Goal: Ask a question

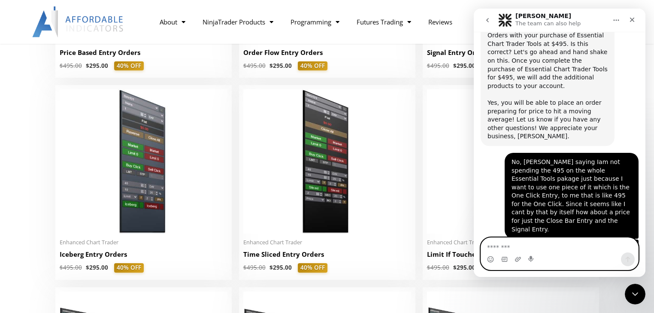
scroll to position [3120, 0]
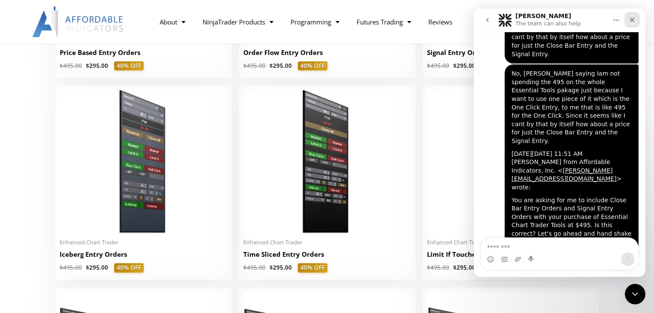
click at [632, 19] on icon "Close" at bounding box center [632, 20] width 5 height 5
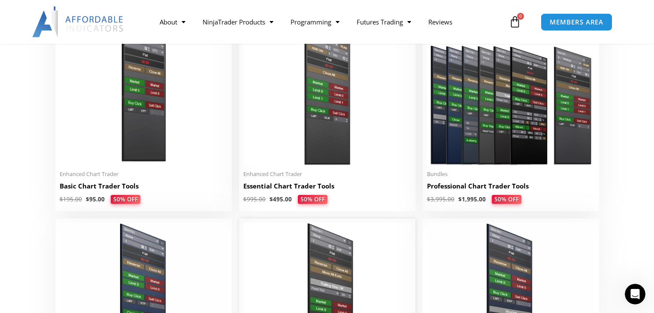
scroll to position [412, 0]
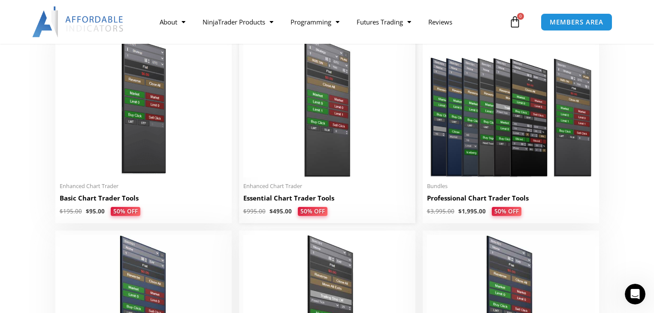
click at [321, 200] on h2 "Essential Chart Trader Tools" at bounding box center [327, 198] width 168 height 9
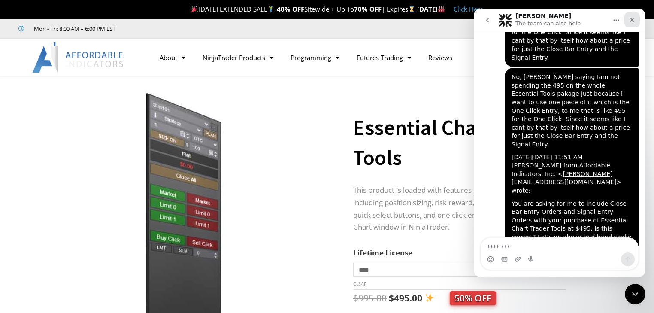
scroll to position [3120, 0]
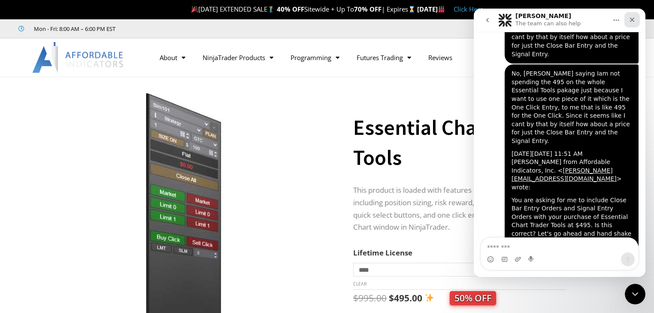
click at [633, 20] on icon "Close" at bounding box center [632, 20] width 5 height 5
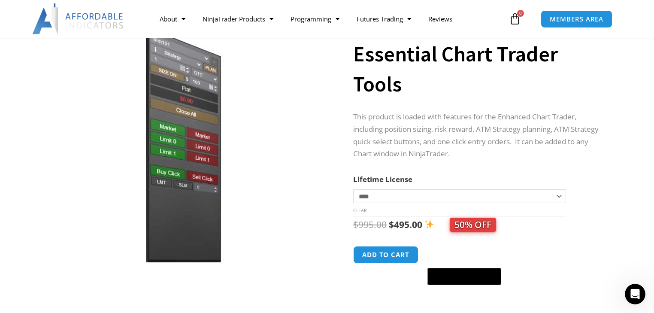
scroll to position [69, 0]
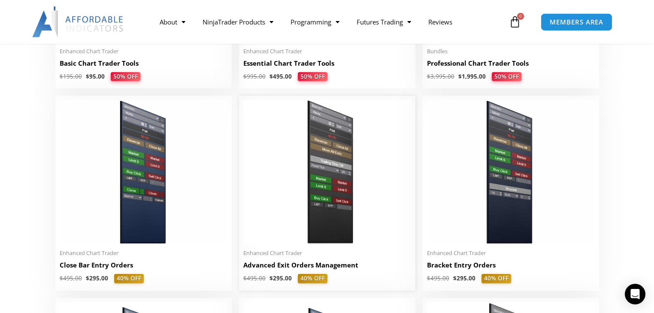
scroll to position [543, 0]
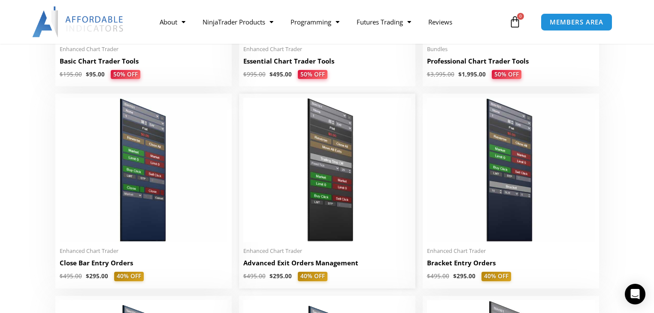
click at [331, 266] on h2 "Advanced Exit Orders Management" at bounding box center [327, 262] width 168 height 9
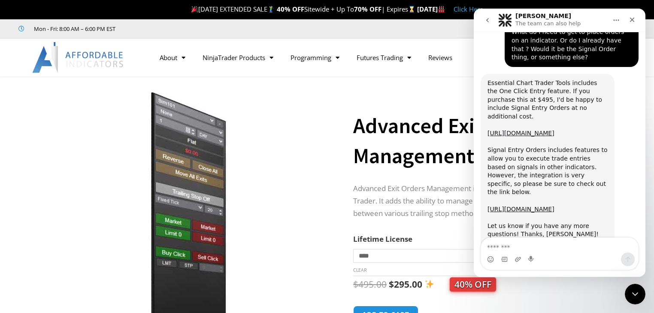
scroll to position [3120, 0]
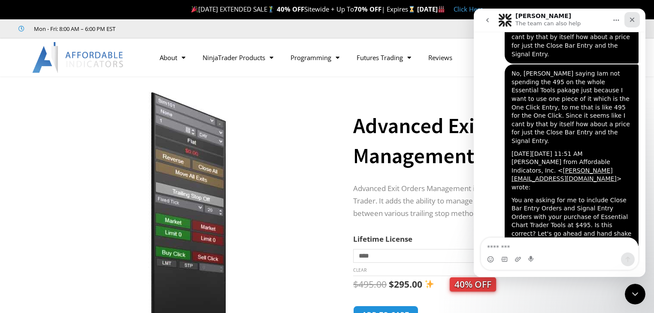
click at [635, 19] on icon "Close" at bounding box center [632, 19] width 7 height 7
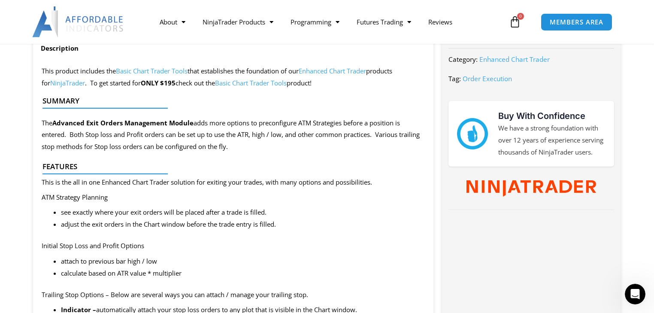
scroll to position [378, 0]
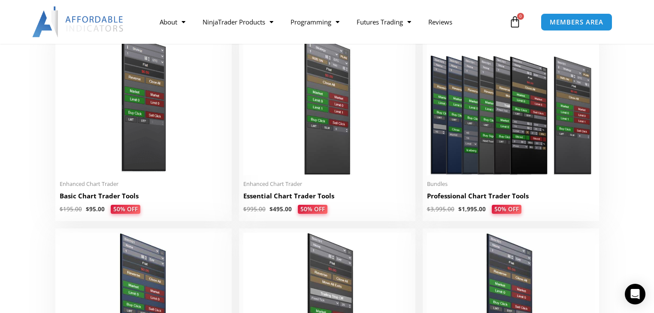
scroll to position [406, 0]
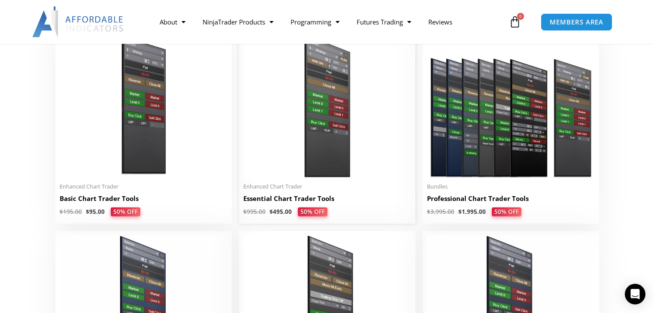
click at [321, 199] on h2 "Essential Chart Trader Tools" at bounding box center [327, 198] width 168 height 9
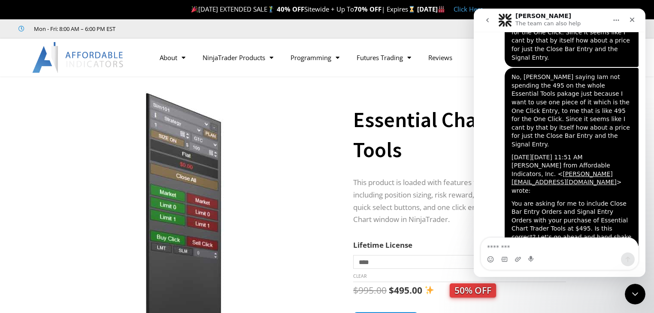
scroll to position [3120, 0]
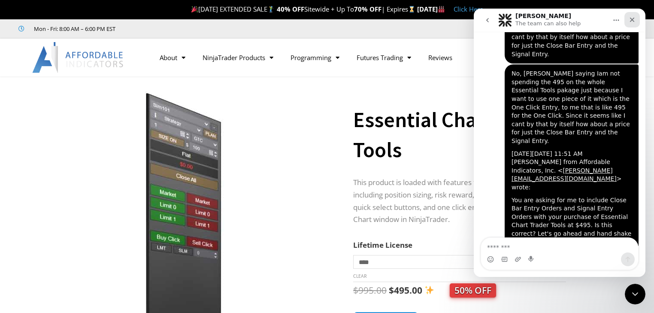
click at [634, 17] on icon "Close" at bounding box center [632, 19] width 7 height 7
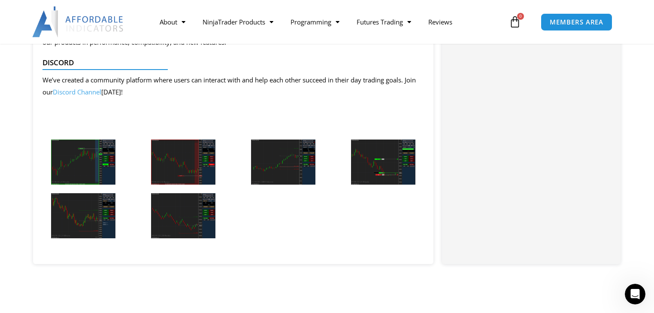
scroll to position [1889, 0]
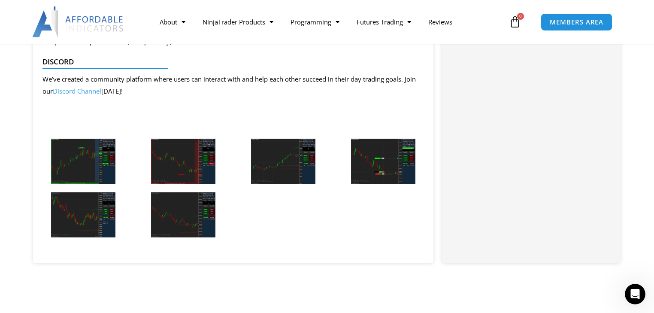
click at [85, 158] on img at bounding box center [83, 161] width 64 height 45
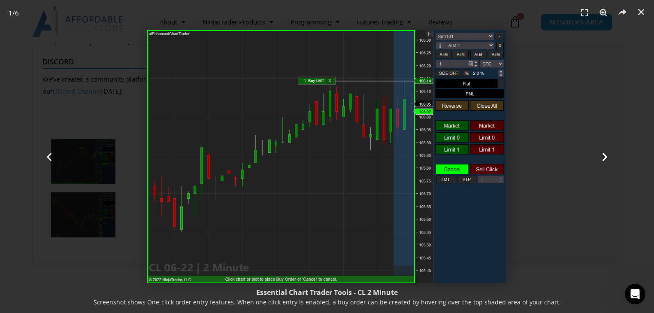
click at [603, 154] on icon "Next slide" at bounding box center [605, 156] width 11 height 11
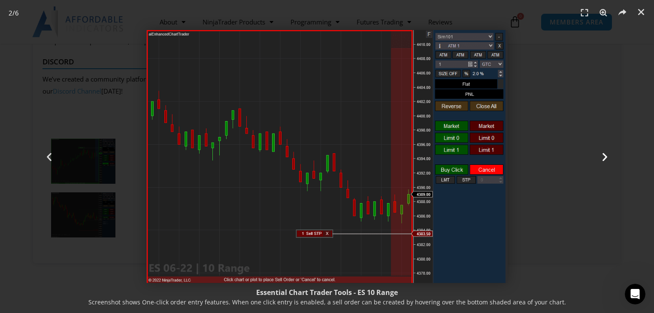
click at [603, 155] on icon "Next slide" at bounding box center [605, 156] width 11 height 11
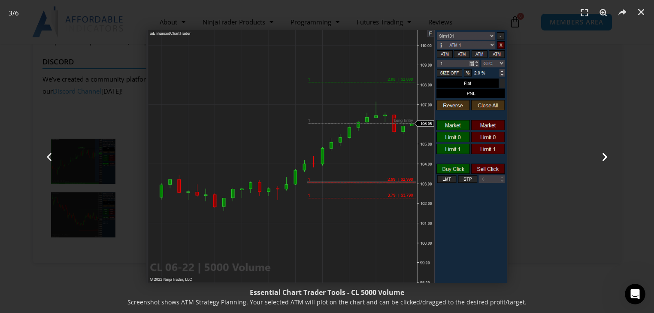
click at [605, 157] on icon "Next slide" at bounding box center [605, 156] width 11 height 11
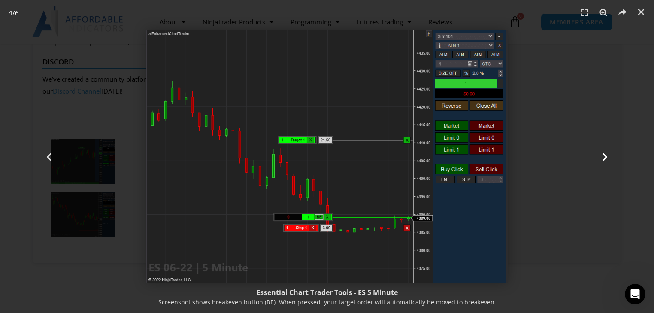
click at [605, 156] on icon "Next slide" at bounding box center [605, 156] width 11 height 11
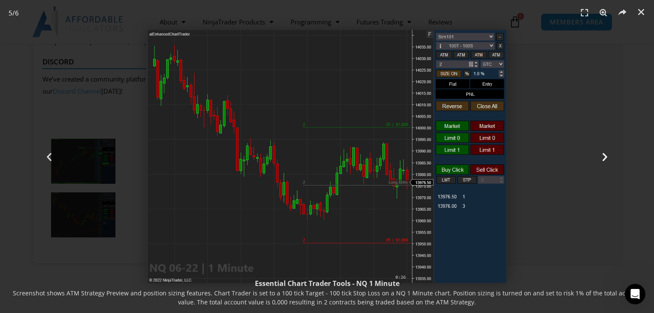
click at [606, 155] on icon "Next slide" at bounding box center [605, 156] width 11 height 11
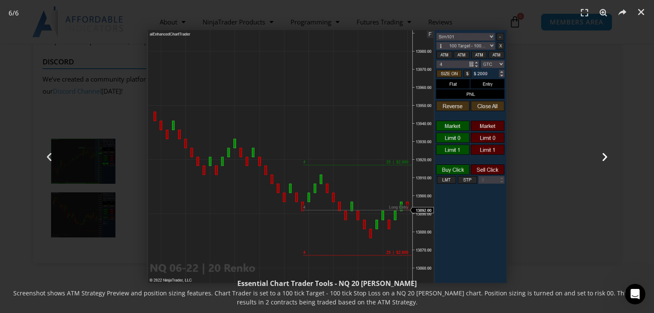
click at [605, 155] on icon "Next slide" at bounding box center [605, 156] width 11 height 11
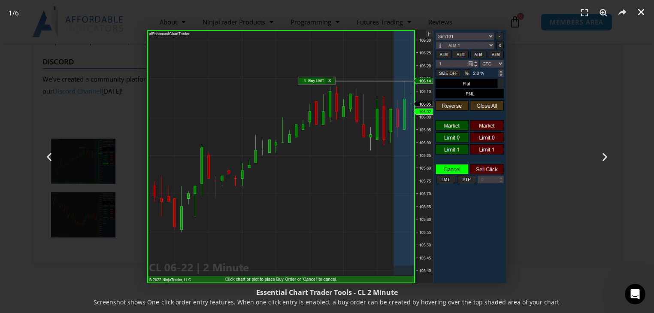
click at [643, 8] on icon "Close (Esc)" at bounding box center [641, 12] width 9 height 9
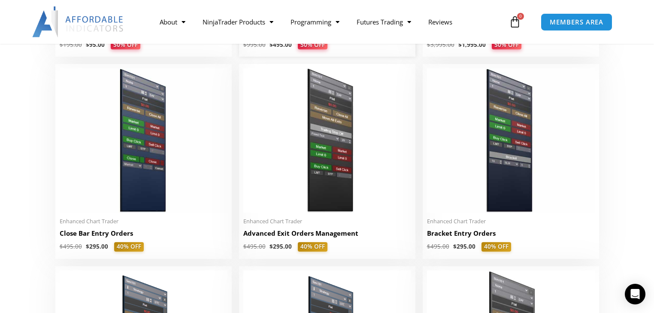
scroll to position [577, 0]
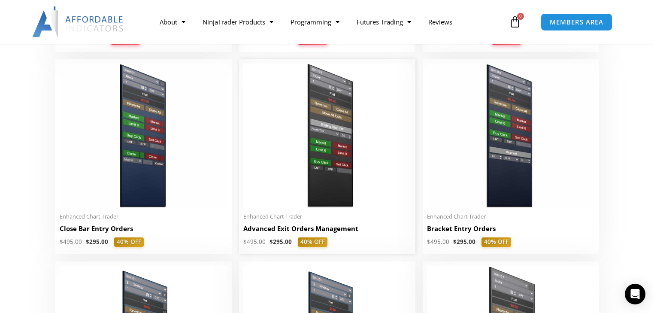
click at [347, 230] on h2 "Advanced Exit Orders Management" at bounding box center [327, 228] width 168 height 9
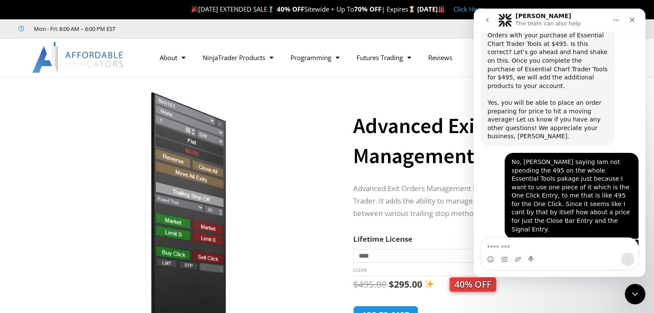
scroll to position [3120, 0]
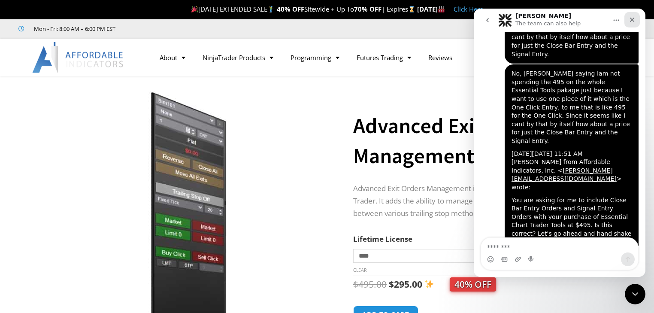
click at [634, 19] on icon "Close" at bounding box center [632, 20] width 5 height 5
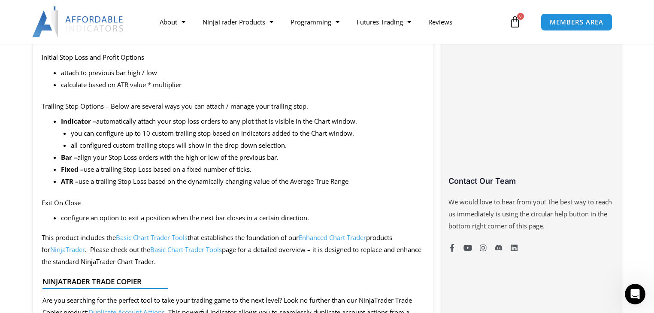
scroll to position [549, 0]
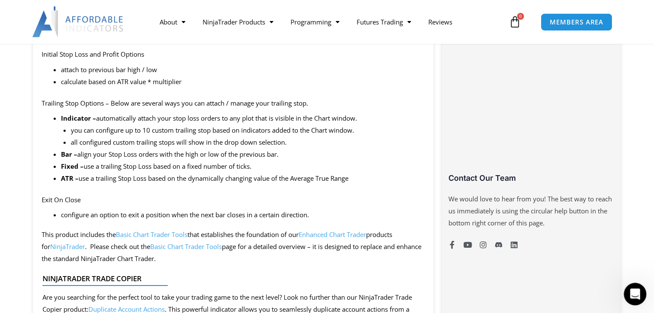
click at [633, 293] on icon "Open Intercom Messenger" at bounding box center [634, 293] width 14 height 14
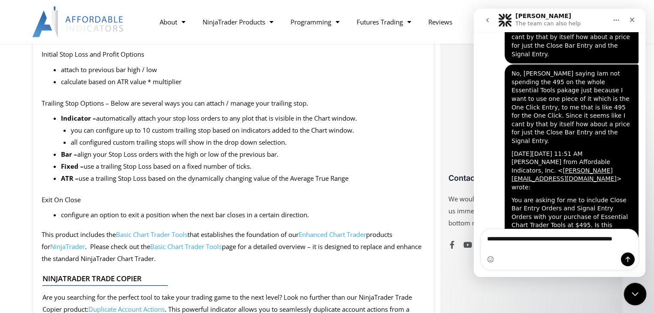
scroll to position [3129, 0]
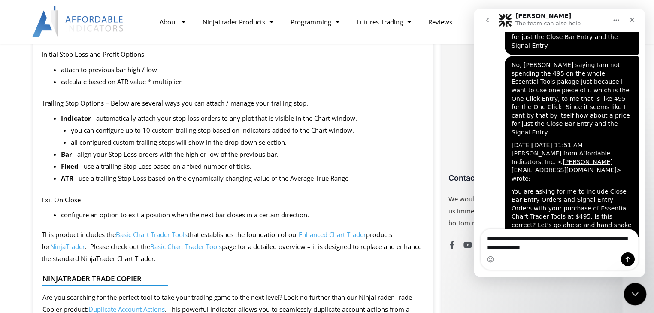
type textarea "**********"
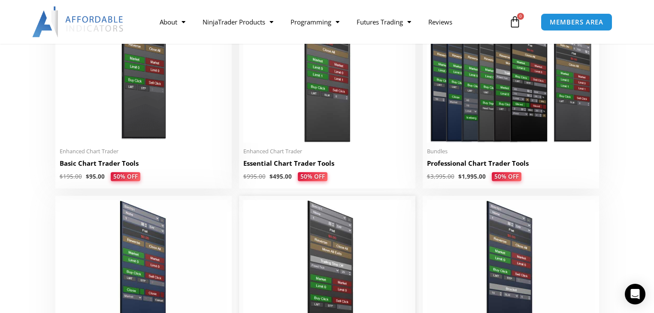
scroll to position [440, 0]
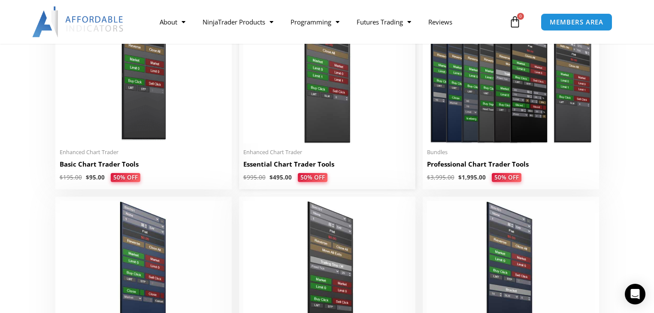
click at [275, 166] on h2 "Essential Chart Trader Tools" at bounding box center [327, 164] width 168 height 9
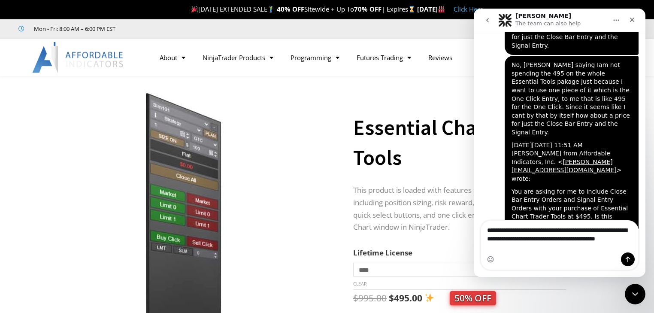
scroll to position [3137, 0]
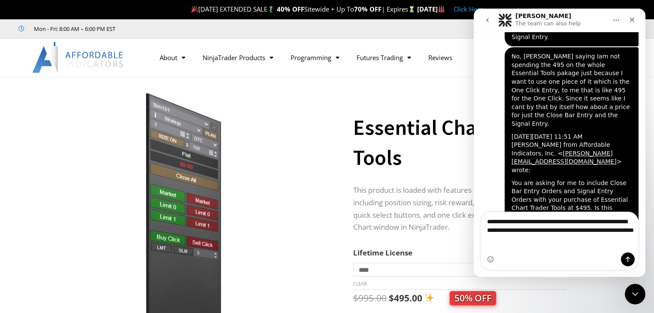
click at [523, 244] on textarea "**********" at bounding box center [559, 228] width 157 height 32
click at [581, 244] on textarea "**********" at bounding box center [559, 228] width 157 height 32
click at [572, 231] on textarea "**********" at bounding box center [559, 228] width 157 height 32
click at [579, 244] on textarea "**********" at bounding box center [559, 228] width 157 height 32
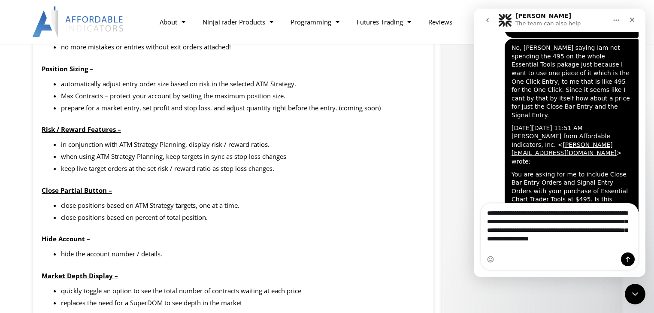
scroll to position [927, 0]
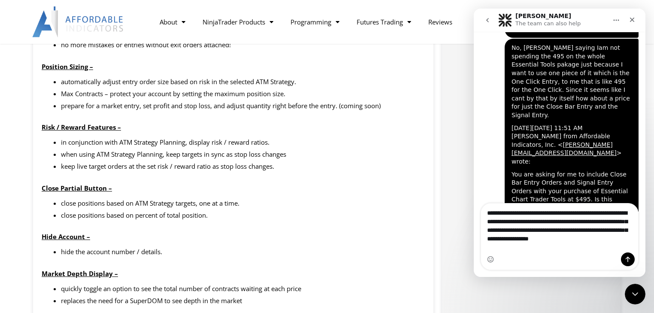
click at [630, 244] on textarea "**********" at bounding box center [559, 223] width 157 height 40
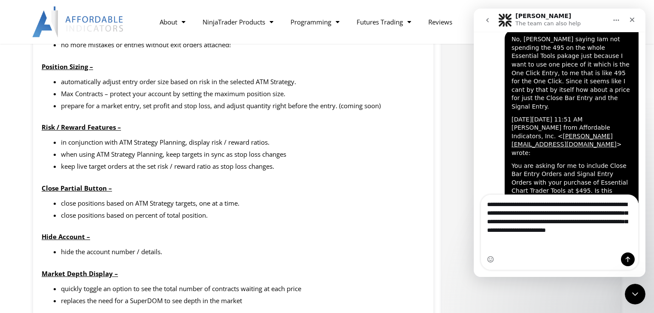
type textarea "**********"
click at [630, 258] on icon "Send a message…" at bounding box center [628, 259] width 7 height 7
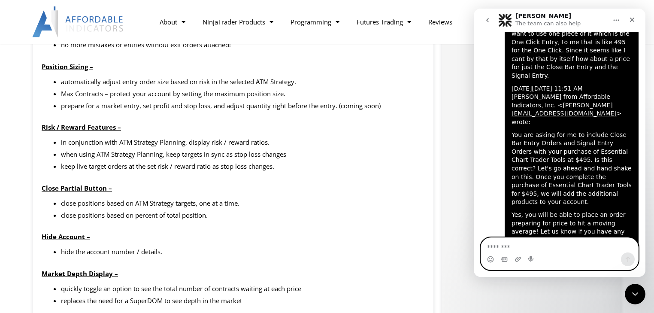
scroll to position [3199, 0]
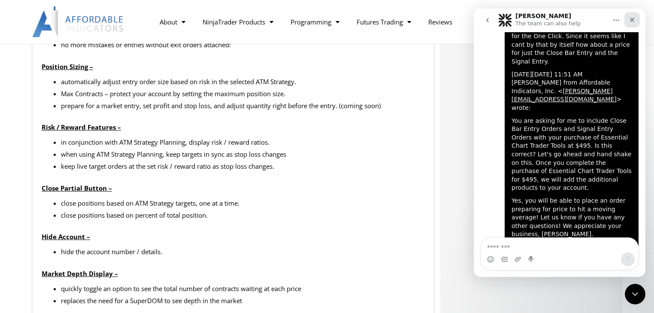
click at [631, 19] on icon "Close" at bounding box center [632, 20] width 5 height 5
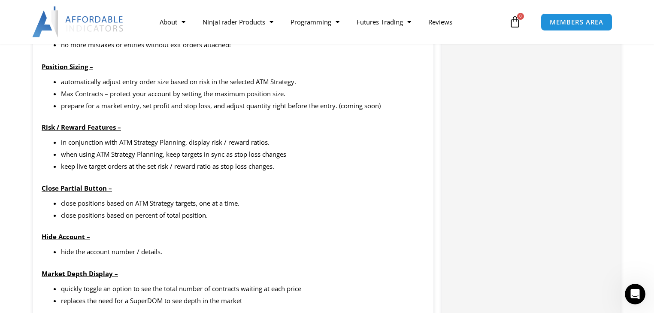
scroll to position [3199, 0]
